Goal: Task Accomplishment & Management: Use online tool/utility

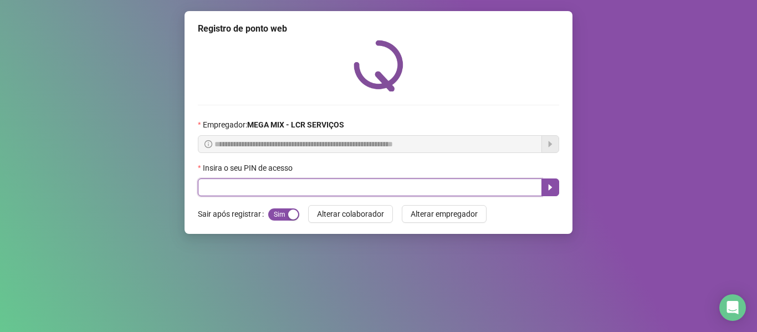
click at [406, 182] on input "text" at bounding box center [370, 187] width 344 height 18
type input "*****"
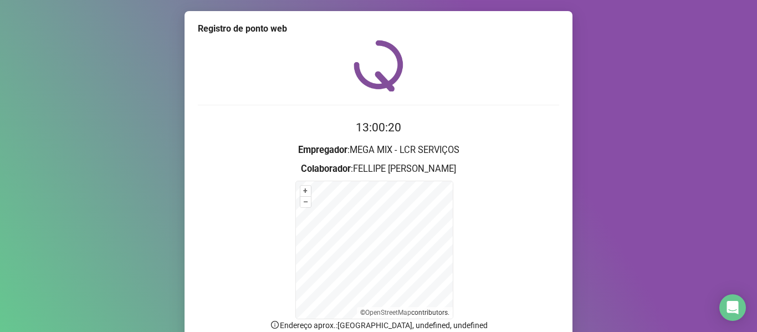
scroll to position [98, 0]
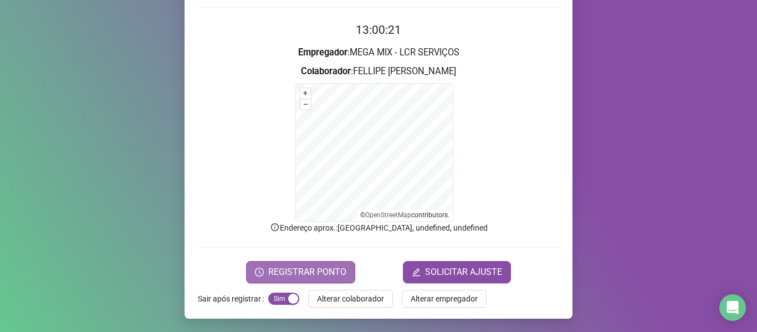
click at [298, 278] on span "REGISTRAR PONTO" at bounding box center [307, 271] width 78 height 13
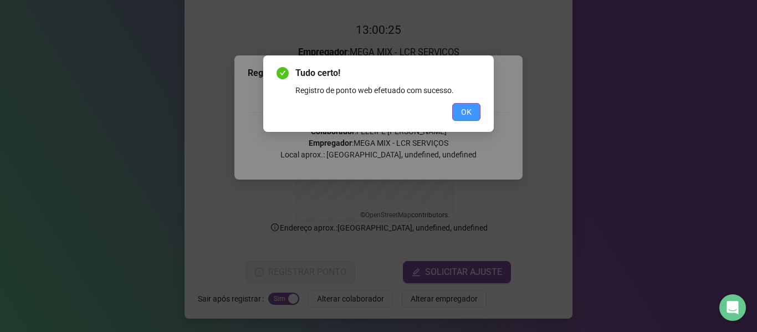
click at [461, 115] on span "OK" at bounding box center [466, 112] width 11 height 12
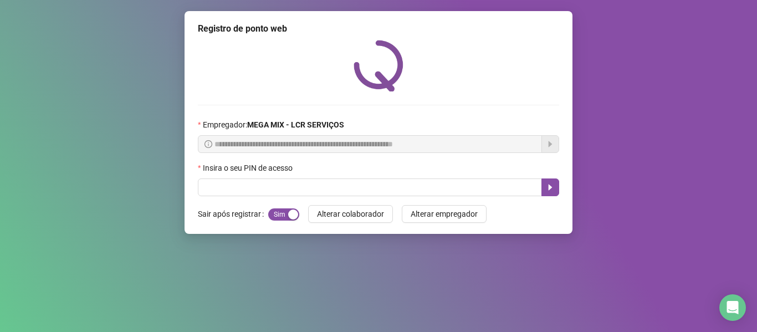
scroll to position [0, 0]
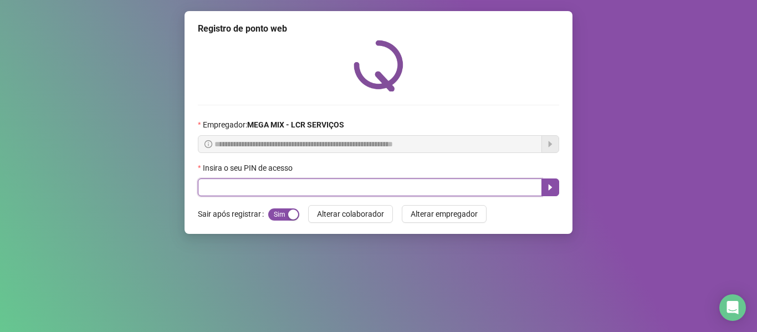
click at [514, 191] on input "text" at bounding box center [370, 187] width 344 height 18
type input "*****"
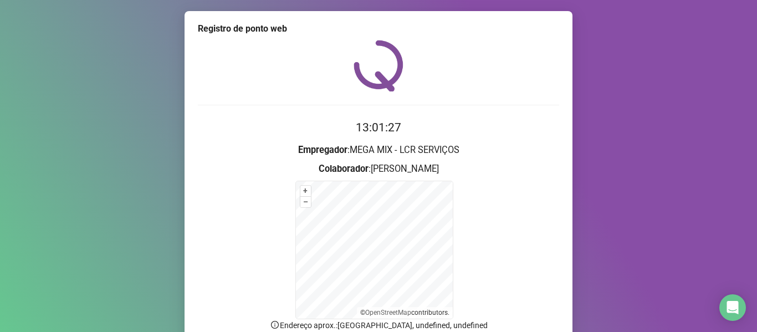
scroll to position [55, 0]
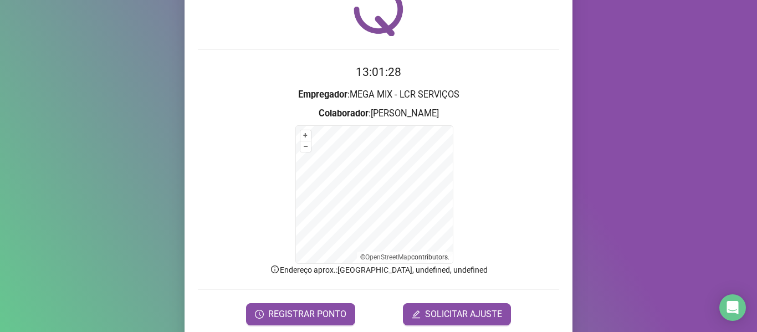
click at [280, 299] on form "13:01:28 Empregador : MEGA MIX - LCR SERVIÇOS Colaborador : [PERSON_NAME] + – ⇧…" at bounding box center [378, 194] width 361 height 262
click at [280, 304] on button "REGISTRAR PONTO" at bounding box center [300, 314] width 109 height 22
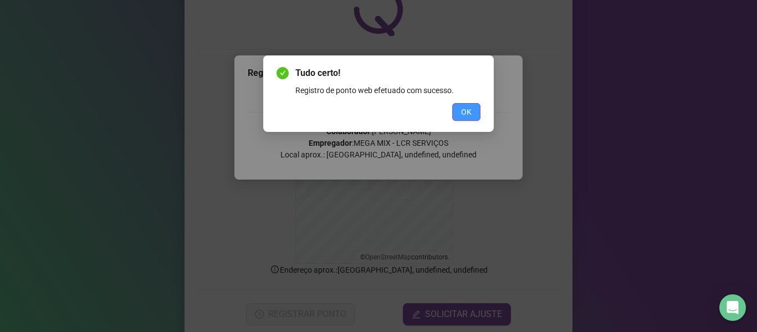
click at [474, 112] on button "OK" at bounding box center [466, 112] width 28 height 18
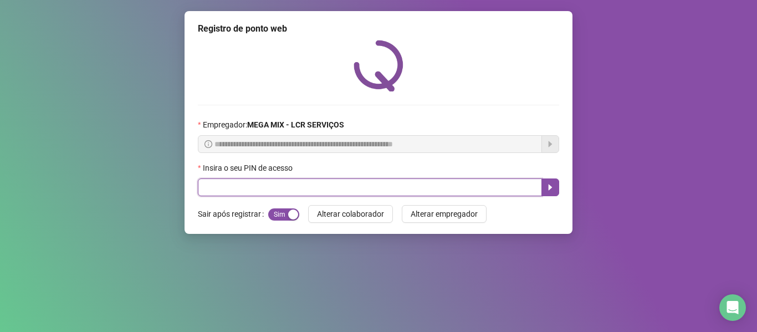
click at [268, 180] on input "text" at bounding box center [370, 187] width 344 height 18
type input "*****"
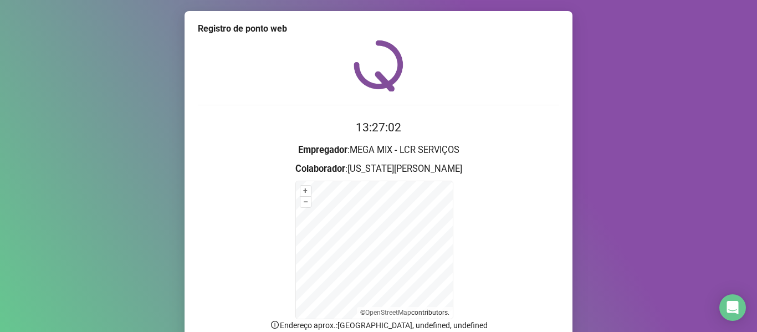
scroll to position [98, 0]
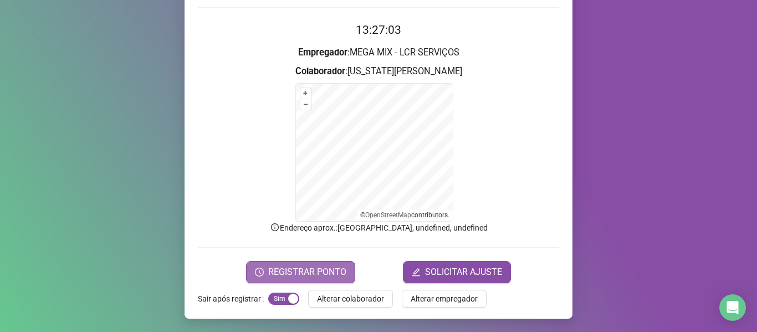
click at [281, 272] on span "REGISTRAR PONTO" at bounding box center [307, 271] width 78 height 13
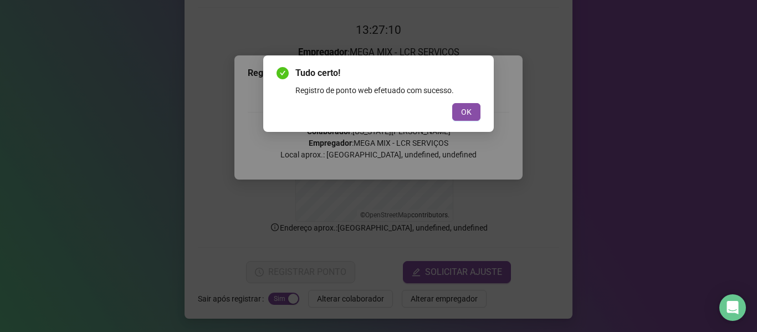
click at [452, 103] on button "OK" at bounding box center [466, 112] width 28 height 18
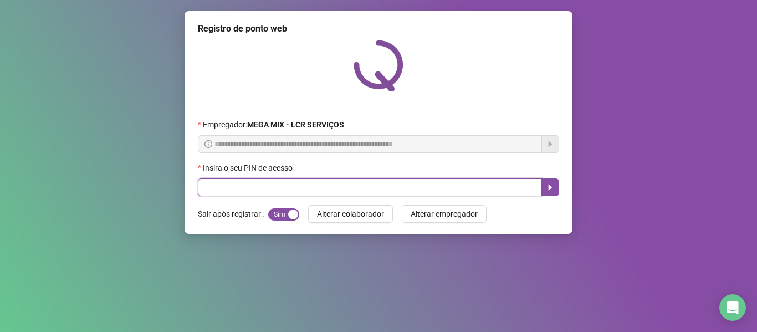
click at [230, 185] on input "text" at bounding box center [370, 187] width 344 height 18
type input "*****"
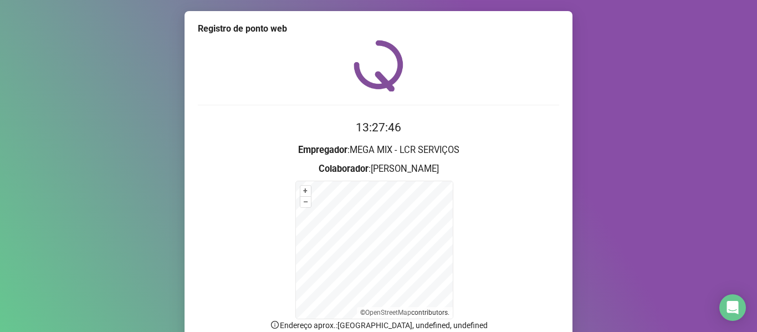
scroll to position [55, 0]
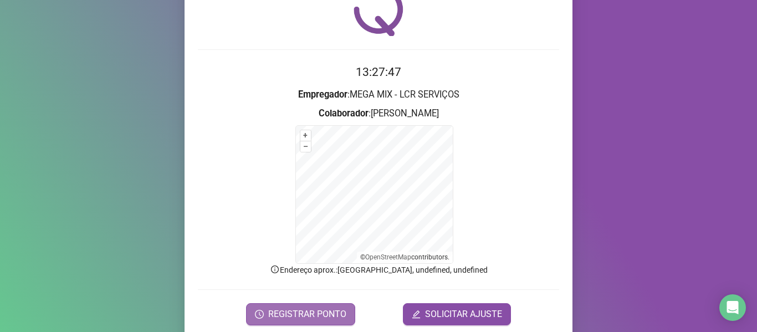
click at [306, 311] on span "REGISTRAR PONTO" at bounding box center [307, 314] width 78 height 13
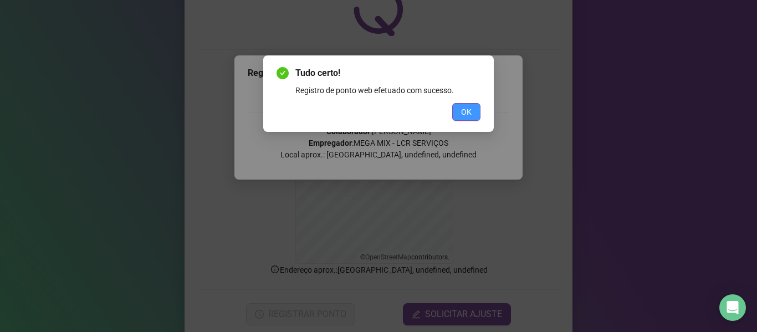
click at [464, 105] on button "OK" at bounding box center [466, 112] width 28 height 18
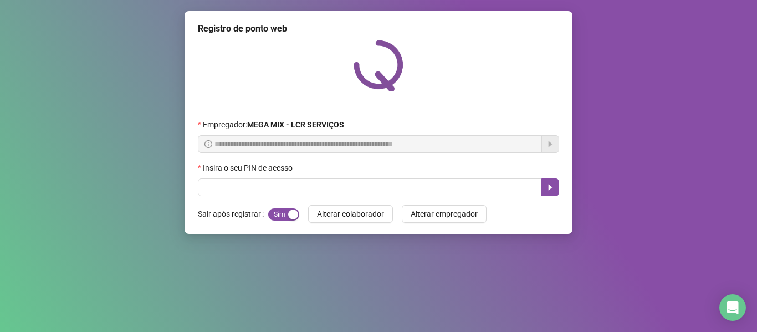
scroll to position [0, 0]
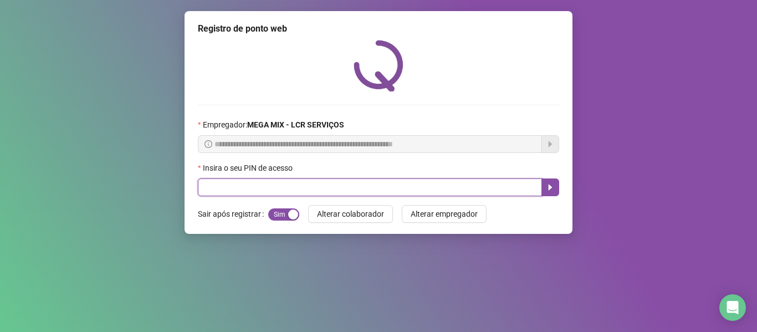
click at [373, 180] on input "text" at bounding box center [370, 187] width 344 height 18
type input "****"
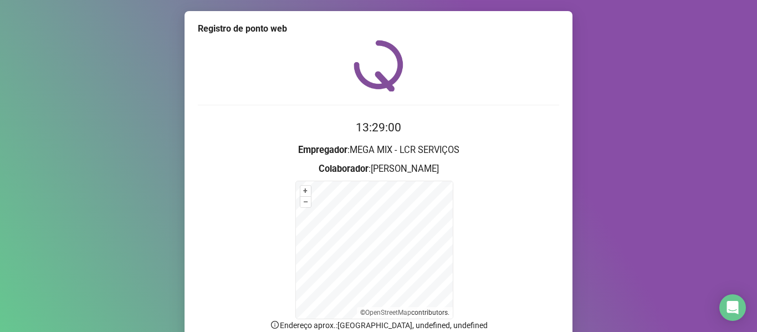
scroll to position [98, 0]
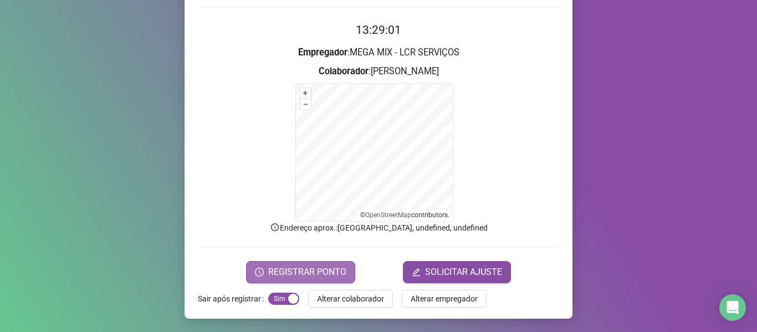
click at [310, 273] on span "REGISTRAR PONTO" at bounding box center [307, 271] width 78 height 13
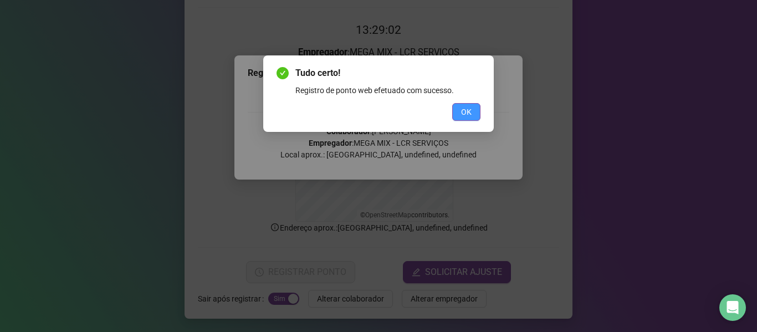
click at [473, 116] on button "OK" at bounding box center [466, 112] width 28 height 18
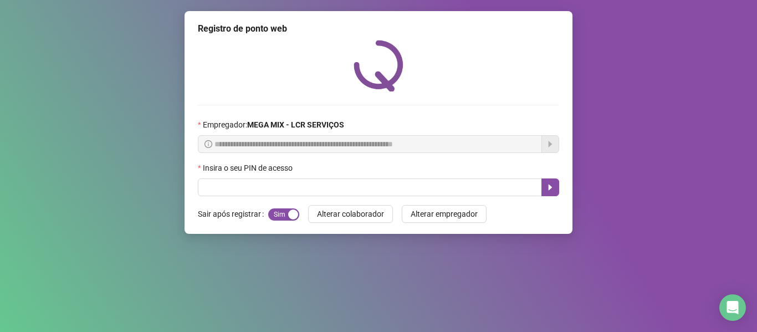
scroll to position [0, 0]
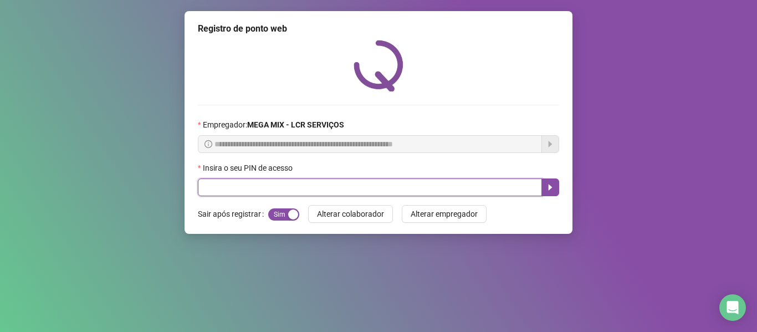
click at [402, 187] on input "text" at bounding box center [370, 187] width 344 height 18
type input "*****"
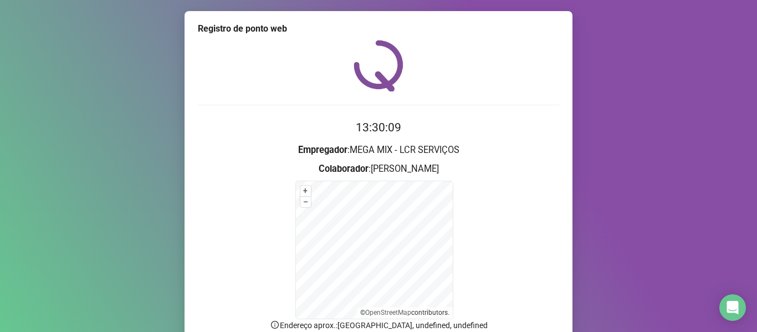
scroll to position [98, 0]
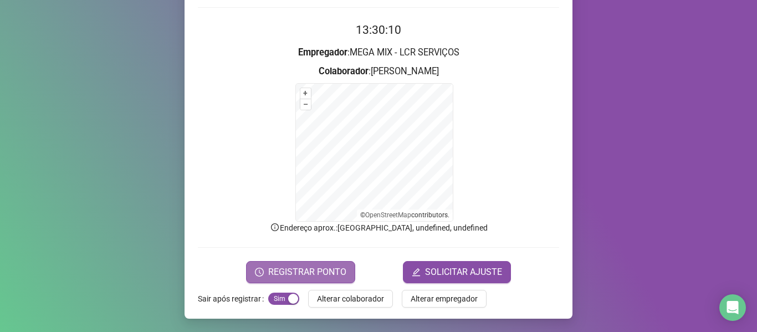
click at [325, 270] on span "REGISTRAR PONTO" at bounding box center [307, 271] width 78 height 13
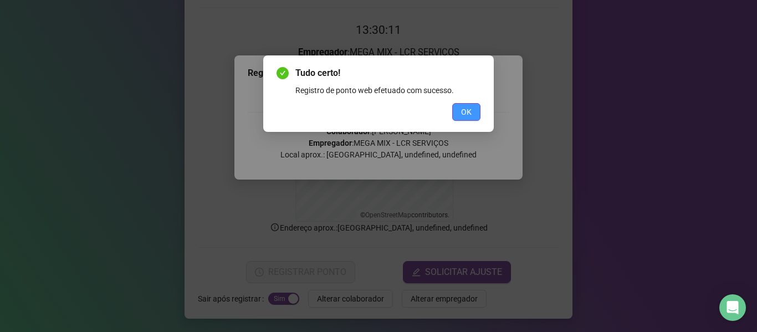
click at [465, 119] on button "OK" at bounding box center [466, 112] width 28 height 18
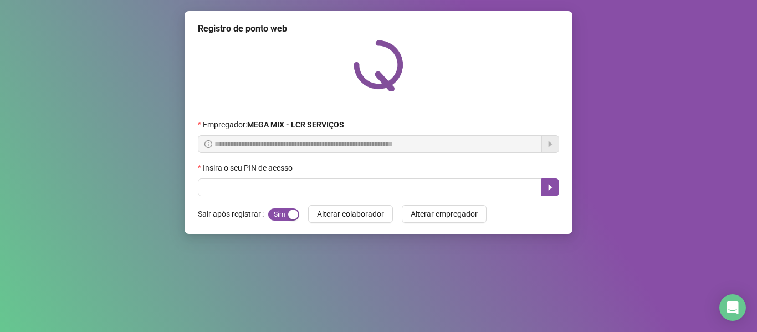
scroll to position [0, 0]
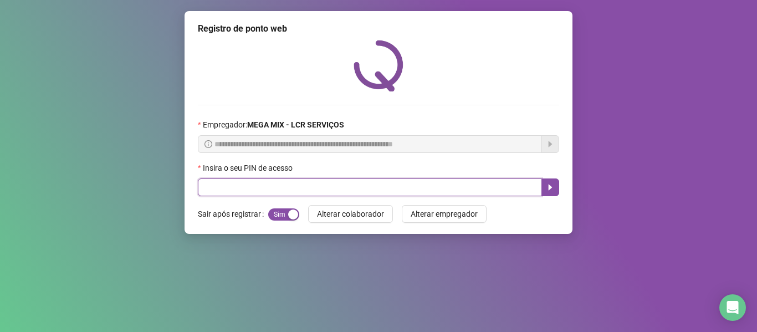
click at [525, 183] on input "text" at bounding box center [370, 187] width 344 height 18
type input "*****"
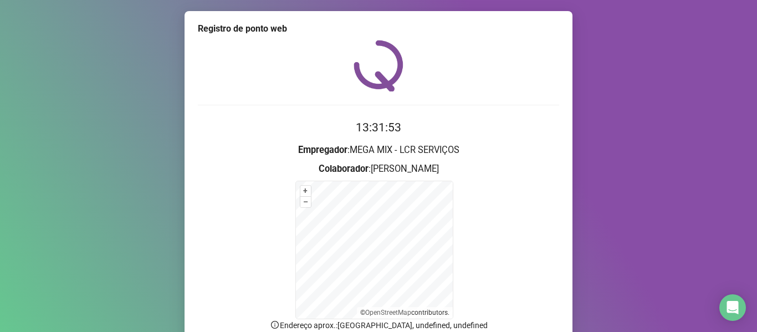
scroll to position [98, 0]
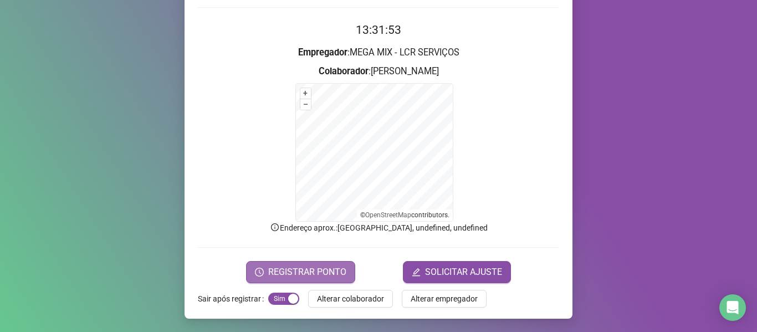
click at [311, 268] on span "REGISTRAR PONTO" at bounding box center [307, 271] width 78 height 13
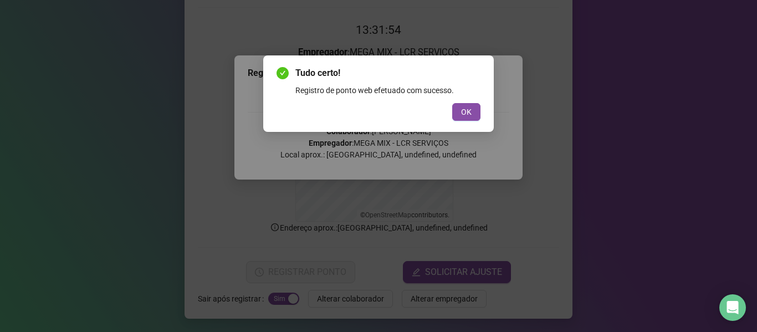
click at [458, 112] on button "OK" at bounding box center [466, 112] width 28 height 18
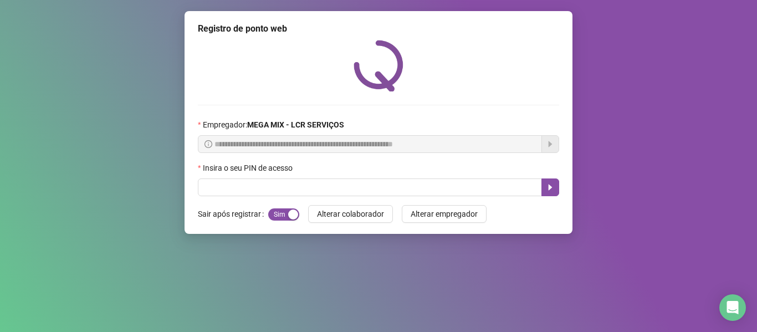
scroll to position [0, 0]
click at [545, 18] on div "Tudo certo! Registro de ponto web efetuado com sucesso. OK" at bounding box center [378, 166] width 757 height 332
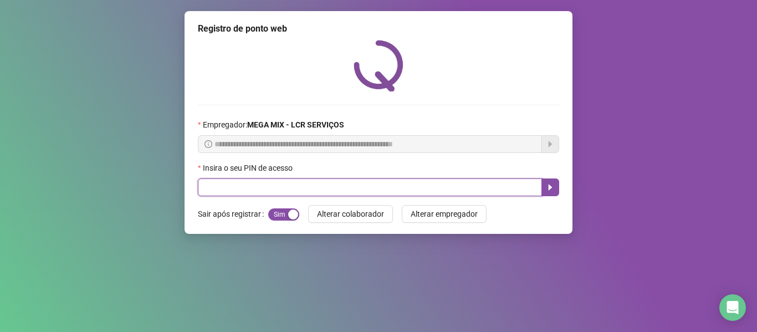
click at [396, 192] on input "text" at bounding box center [370, 187] width 344 height 18
type input "*****"
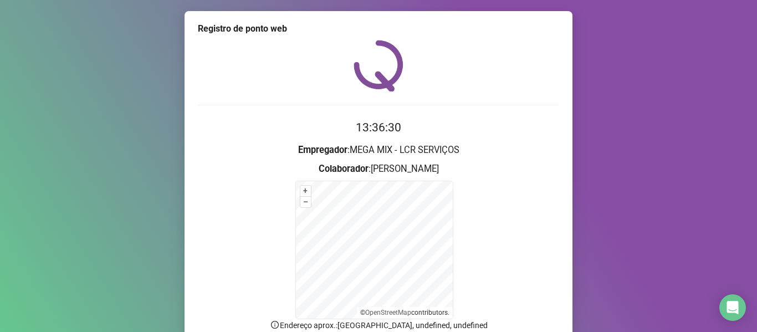
scroll to position [98, 0]
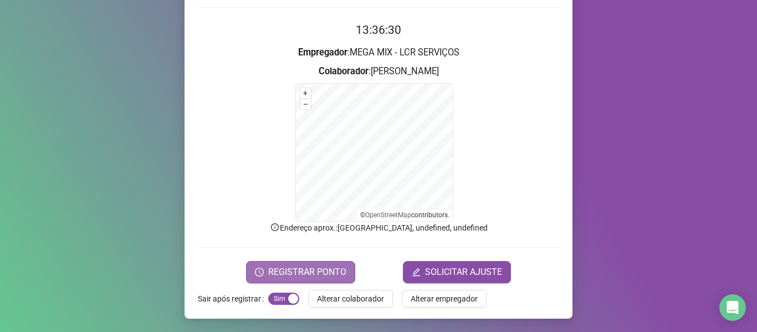
click at [263, 268] on button "REGISTRAR PONTO" at bounding box center [300, 272] width 109 height 22
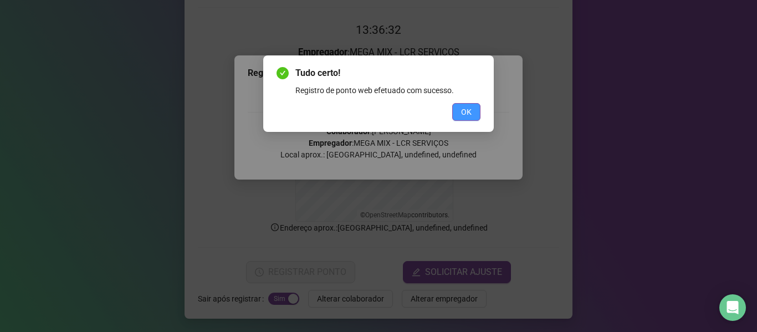
click at [469, 116] on span "OK" at bounding box center [466, 112] width 11 height 12
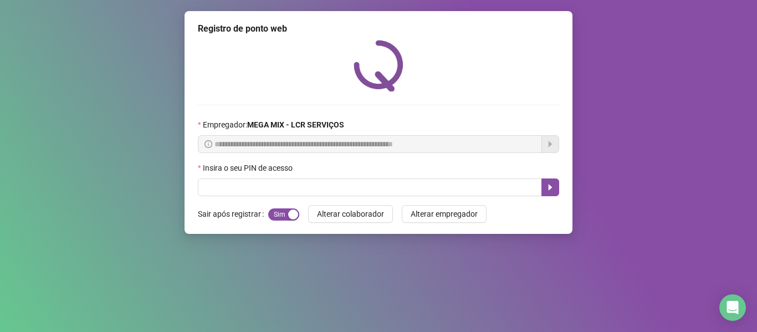
scroll to position [0, 0]
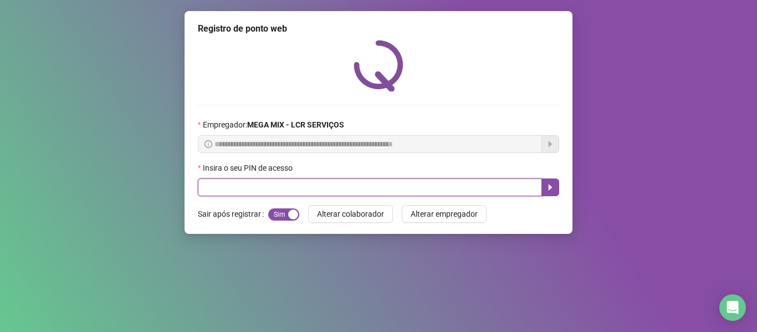
click at [324, 186] on input "text" at bounding box center [370, 187] width 344 height 18
type input "*****"
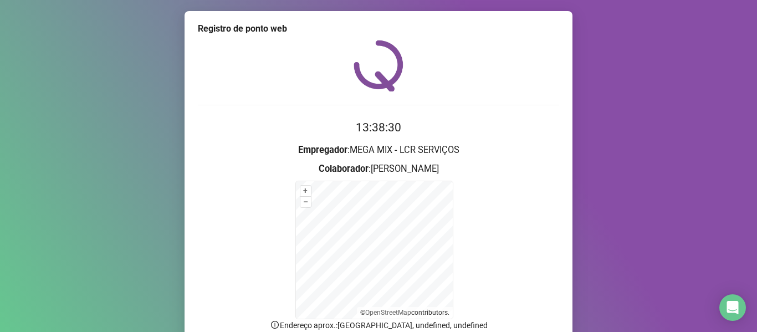
scroll to position [98, 0]
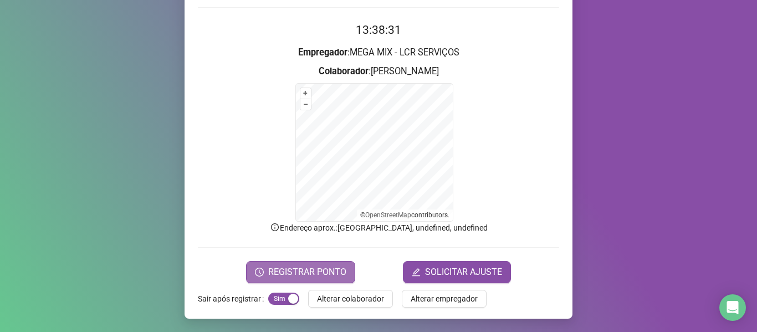
click at [338, 280] on button "REGISTRAR PONTO" at bounding box center [300, 272] width 109 height 22
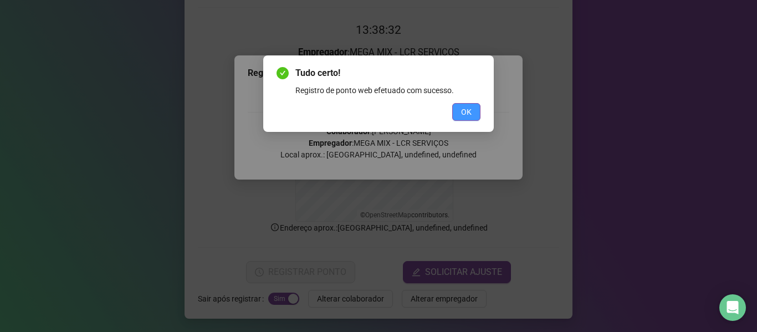
click at [472, 117] on button "OK" at bounding box center [466, 112] width 28 height 18
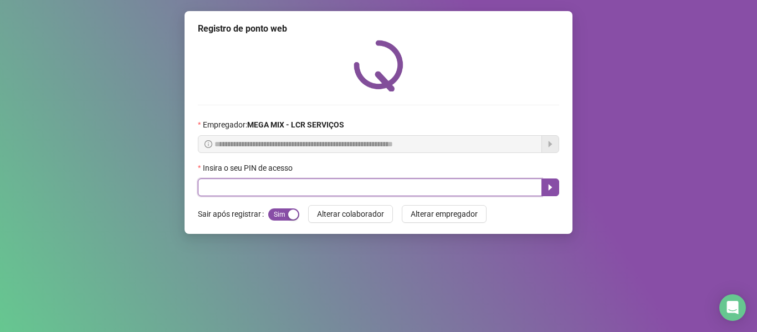
click at [460, 191] on input "text" at bounding box center [370, 187] width 344 height 18
type input "*****"
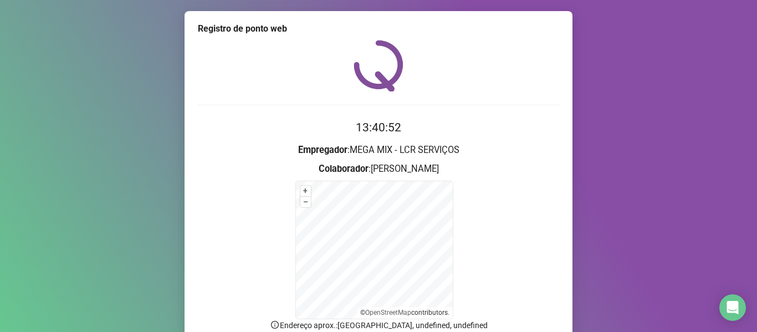
scroll to position [55, 0]
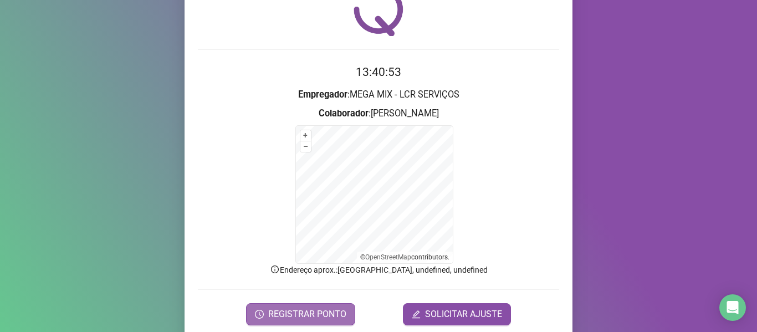
click at [340, 309] on span "REGISTRAR PONTO" at bounding box center [307, 314] width 78 height 13
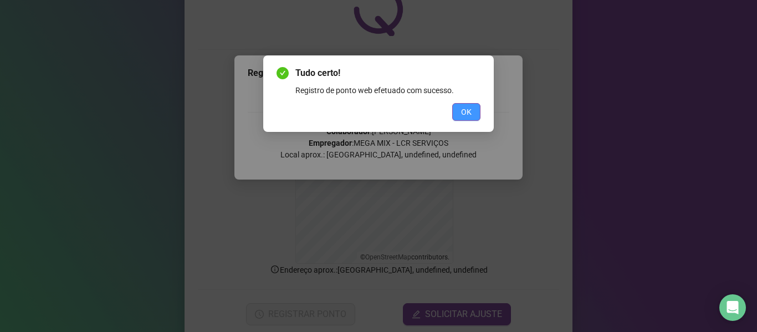
click at [465, 106] on span "OK" at bounding box center [466, 112] width 11 height 12
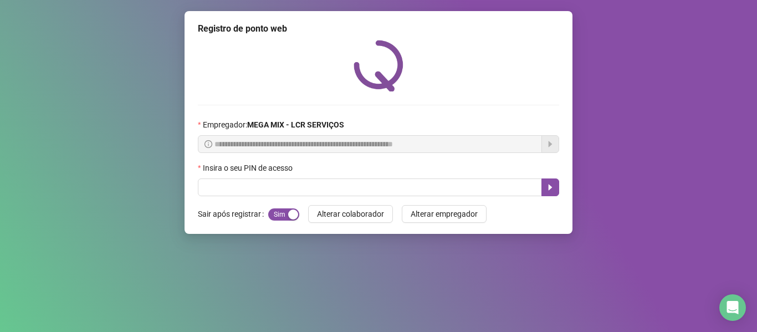
scroll to position [0, 0]
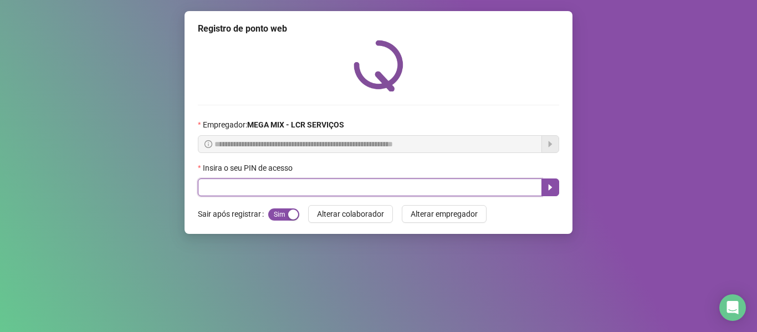
click at [462, 186] on input "text" at bounding box center [370, 187] width 344 height 18
type input "*****"
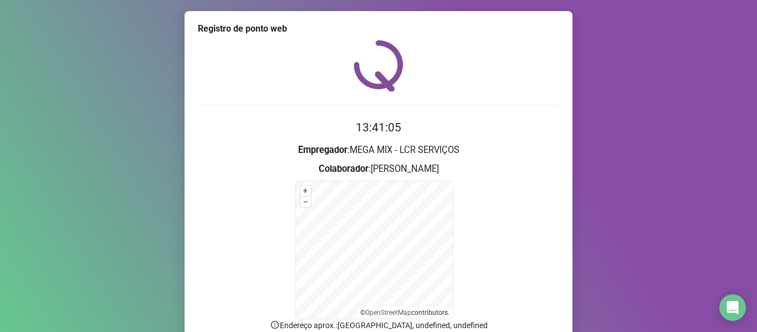
scroll to position [98, 0]
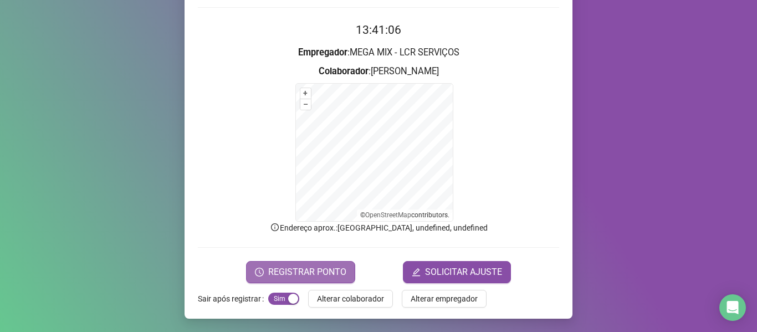
click at [346, 275] on button "REGISTRAR PONTO" at bounding box center [300, 272] width 109 height 22
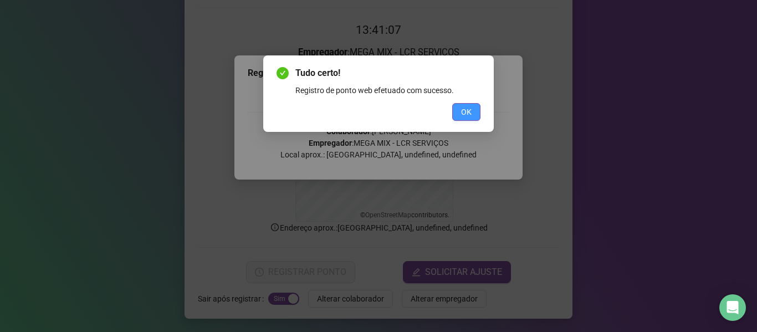
click at [474, 114] on button "OK" at bounding box center [466, 112] width 28 height 18
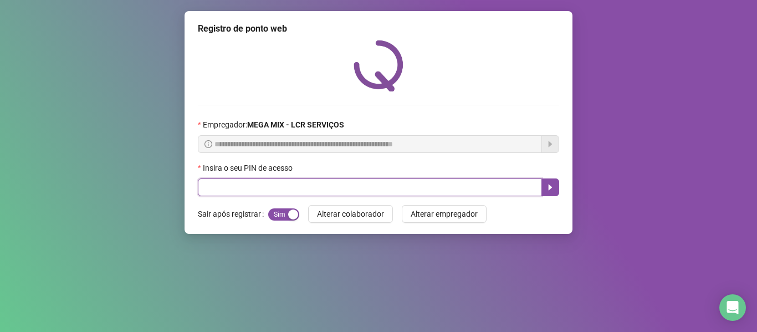
click at [291, 178] on input "text" at bounding box center [370, 187] width 344 height 18
type input "*****"
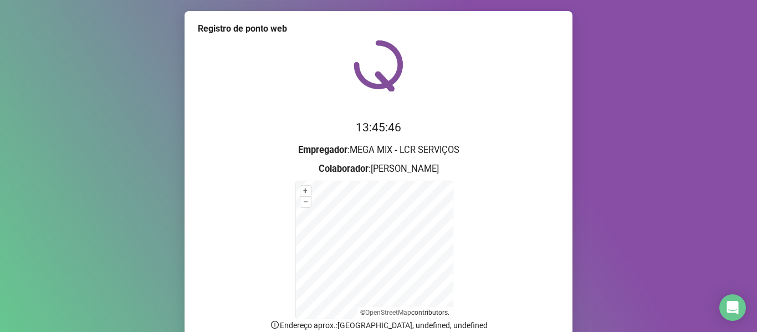
scroll to position [98, 0]
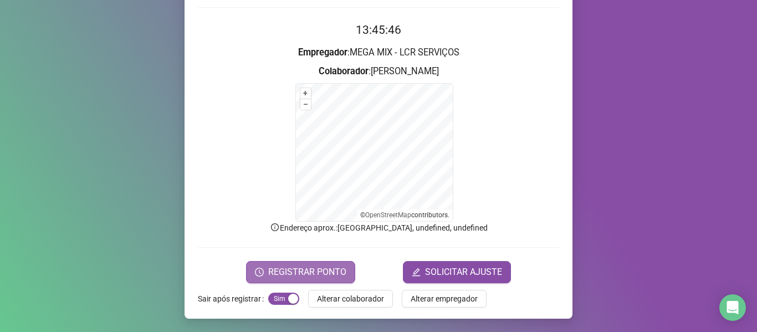
click at [340, 272] on span "REGISTRAR PONTO" at bounding box center [307, 271] width 78 height 13
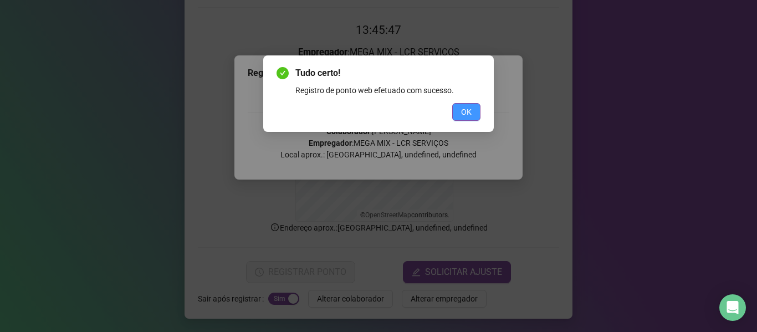
click at [464, 114] on span "OK" at bounding box center [466, 112] width 11 height 12
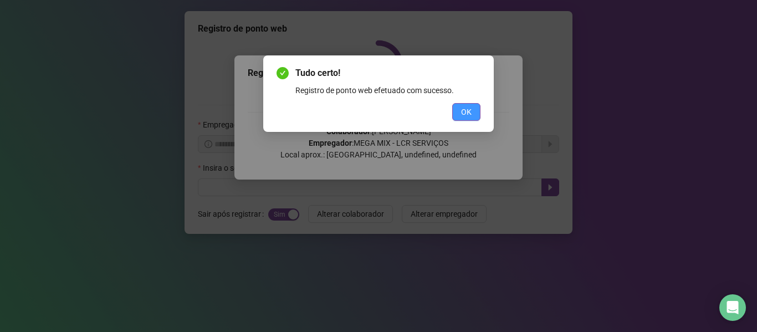
scroll to position [0, 0]
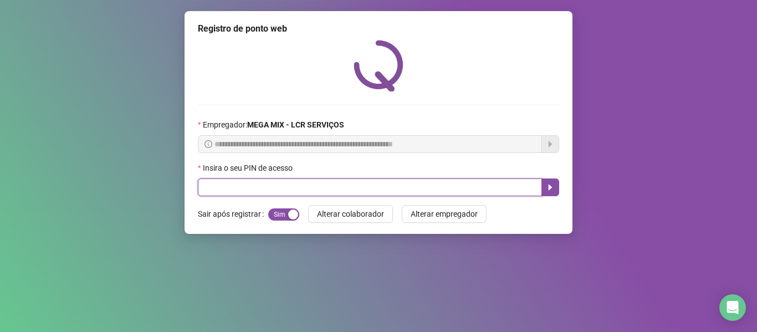
click at [218, 193] on input "text" at bounding box center [370, 187] width 344 height 18
type input "*****"
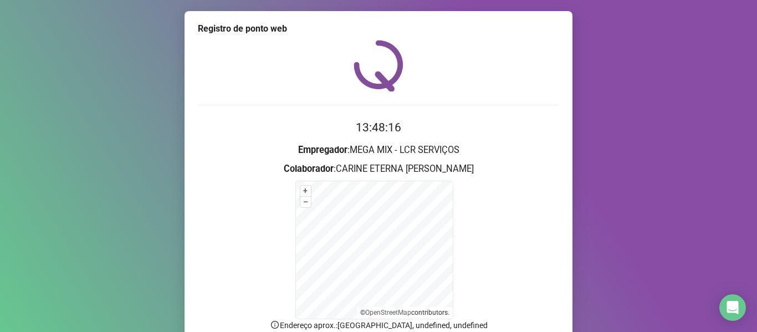
scroll to position [98, 0]
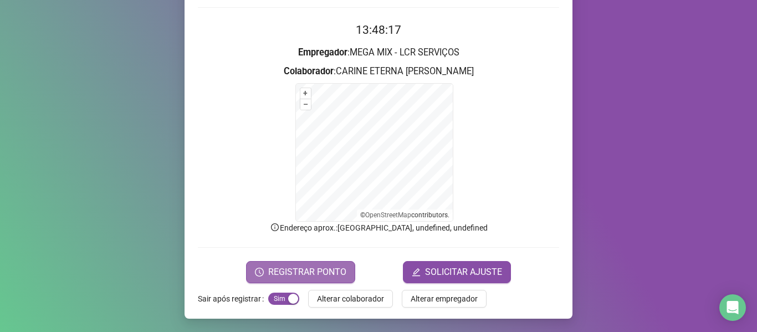
click at [329, 272] on span "REGISTRAR PONTO" at bounding box center [307, 271] width 78 height 13
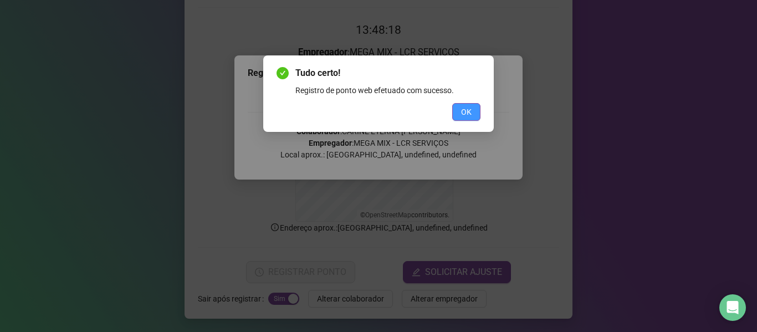
click at [465, 103] on button "OK" at bounding box center [466, 112] width 28 height 18
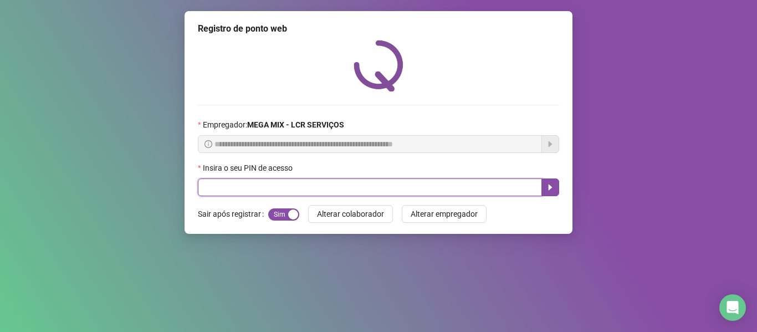
click at [324, 186] on input "text" at bounding box center [370, 187] width 344 height 18
type input "*****"
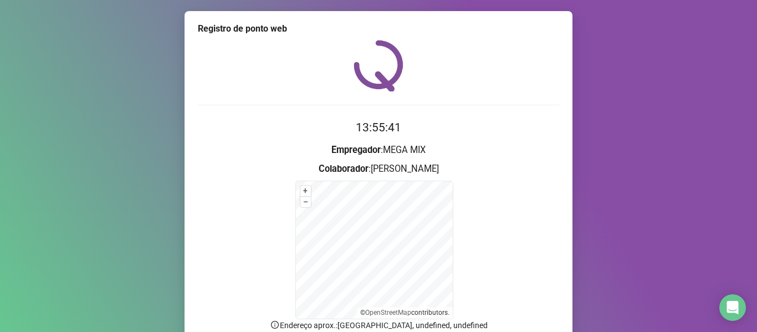
scroll to position [98, 0]
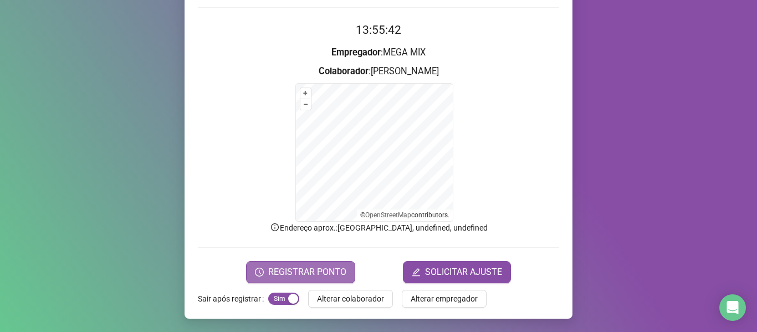
click at [336, 264] on button "REGISTRAR PONTO" at bounding box center [300, 272] width 109 height 22
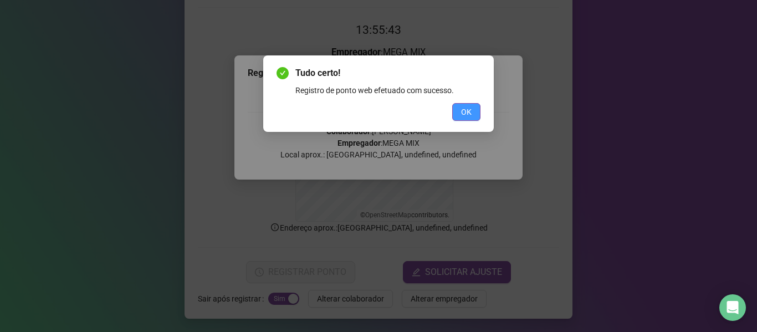
click at [474, 112] on button "OK" at bounding box center [466, 112] width 28 height 18
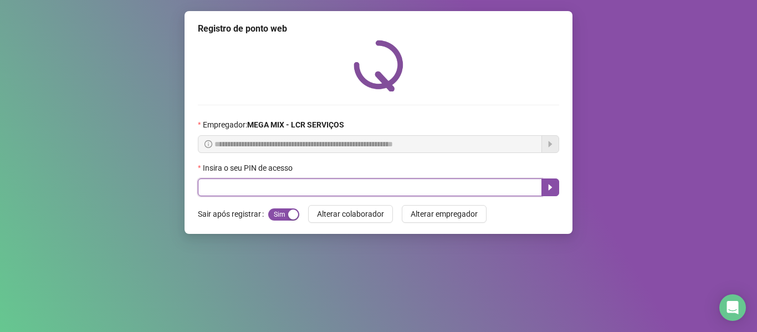
click at [229, 191] on input "text" at bounding box center [370, 187] width 344 height 18
type input "*****"
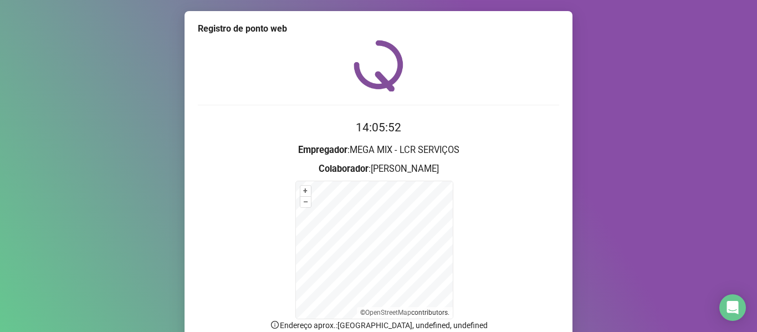
scroll to position [98, 0]
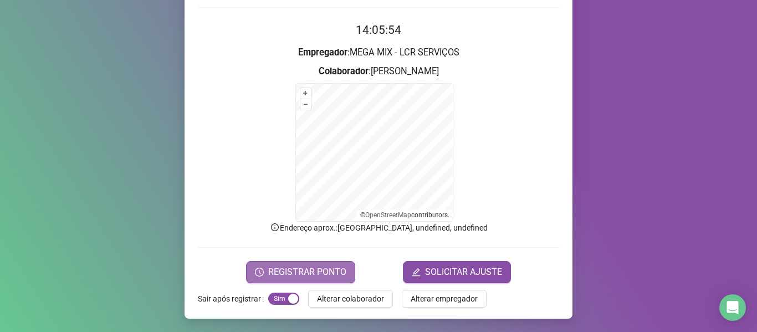
click at [328, 270] on span "REGISTRAR PONTO" at bounding box center [307, 271] width 78 height 13
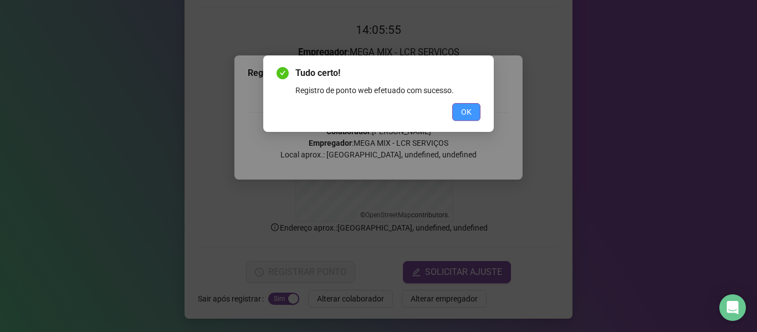
click at [463, 110] on span "OK" at bounding box center [466, 112] width 11 height 12
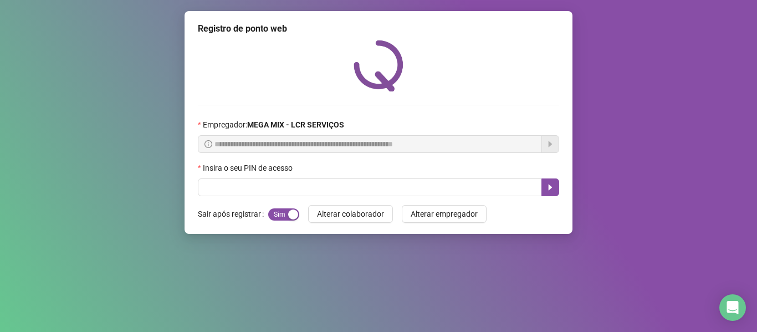
scroll to position [0, 0]
